Goal: Task Accomplishment & Management: Manage account settings

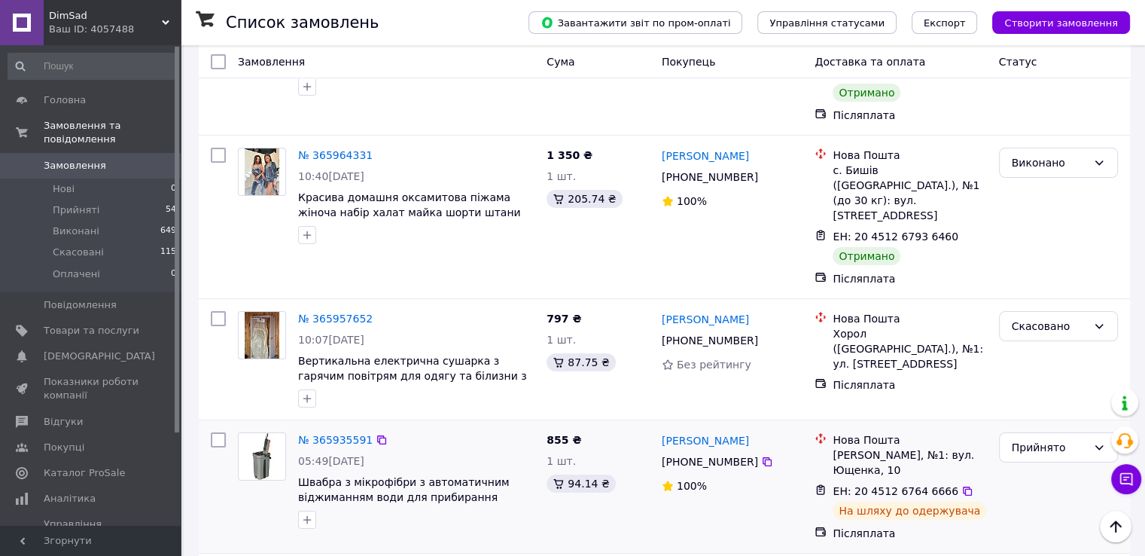
scroll to position [75, 0]
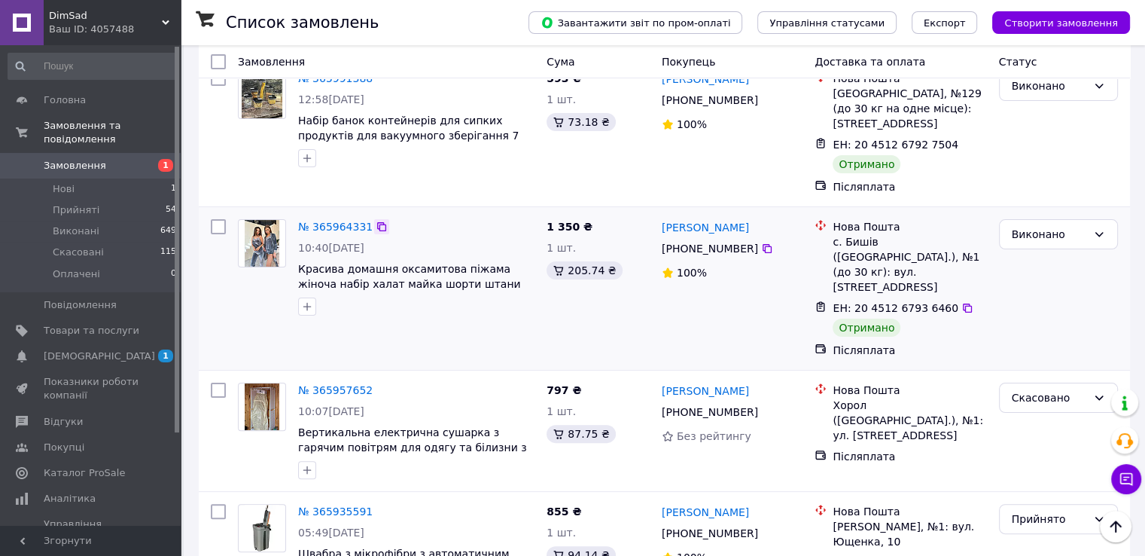
scroll to position [365, 0]
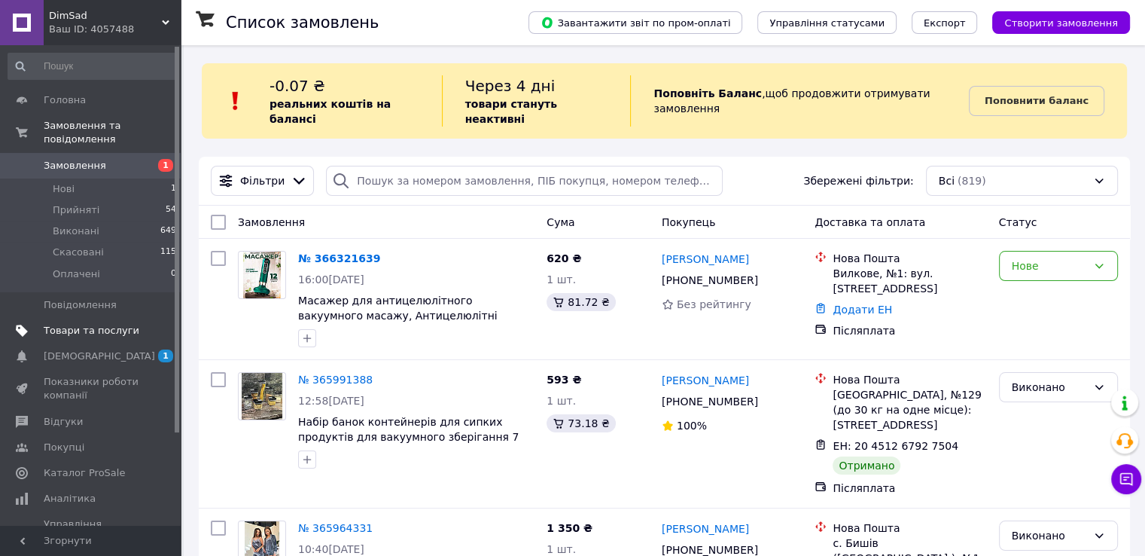
click at [81, 324] on span "Товари та послуги" at bounding box center [92, 331] width 96 height 14
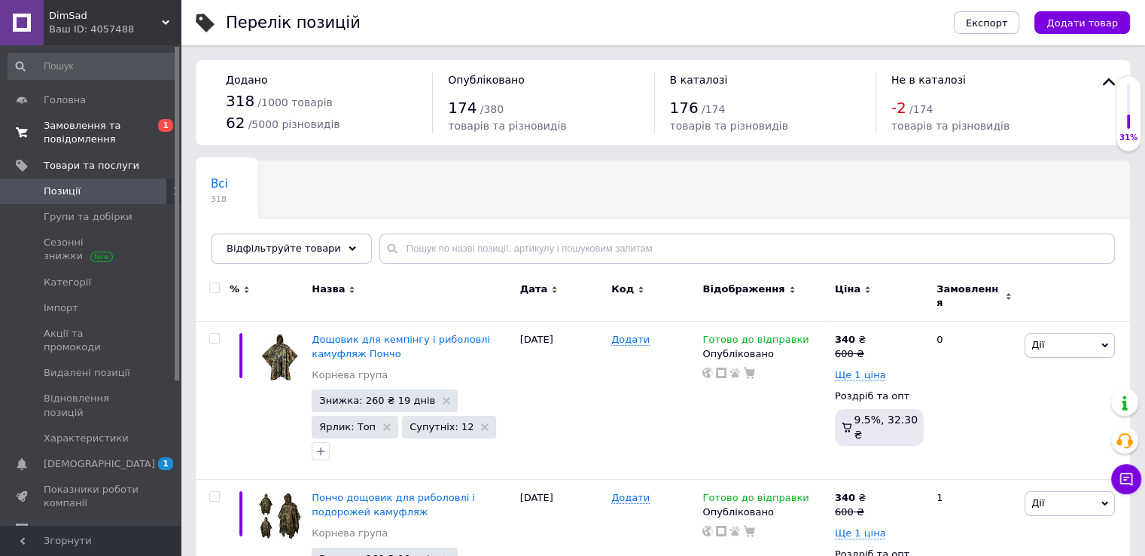
click at [96, 124] on span "Замовлення та повідомлення" at bounding box center [92, 132] width 96 height 27
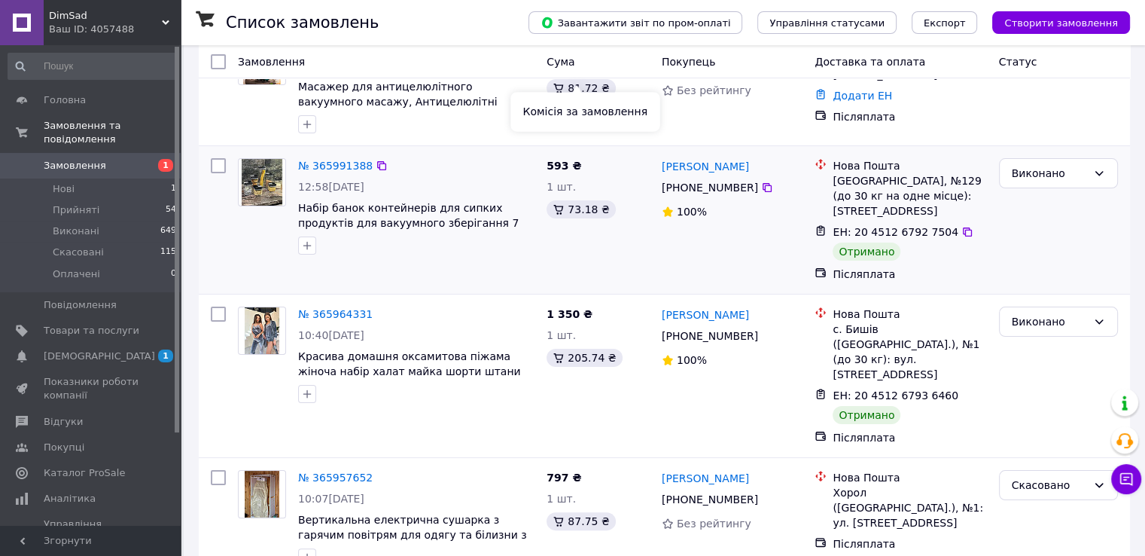
scroll to position [301, 0]
